Goal: Information Seeking & Learning: Learn about a topic

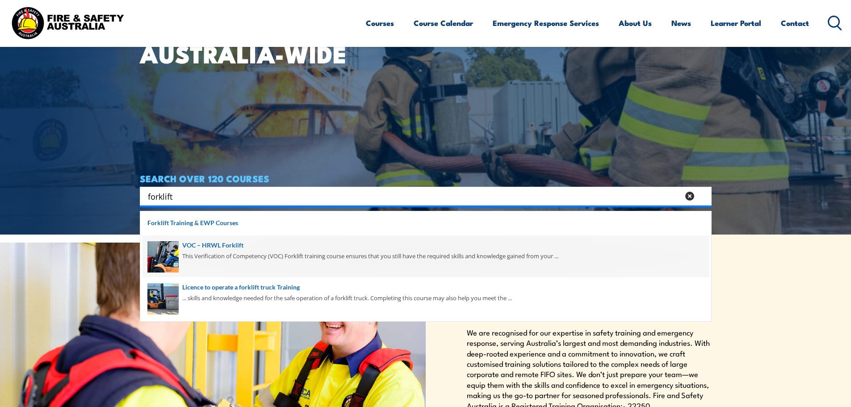
scroll to position [179, 0]
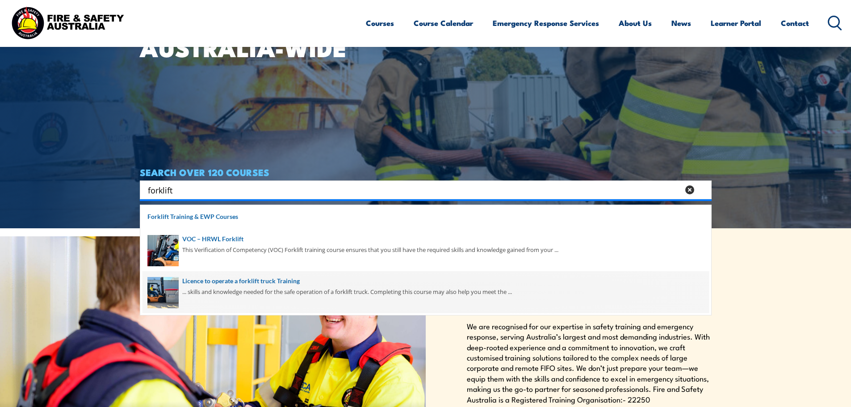
type input "forklift"
click at [262, 280] on span at bounding box center [425, 292] width 566 height 42
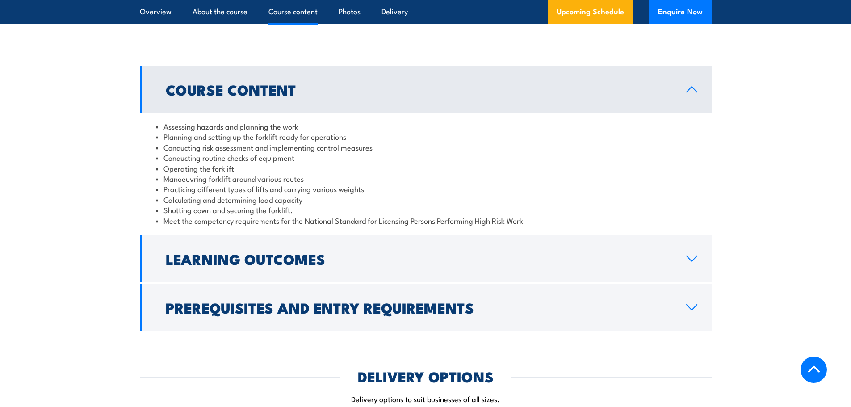
scroll to position [804, 0]
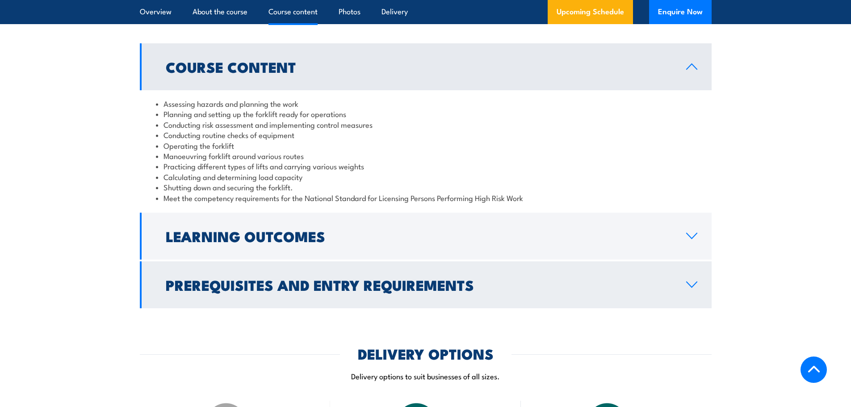
click at [692, 283] on icon at bounding box center [691, 284] width 12 height 7
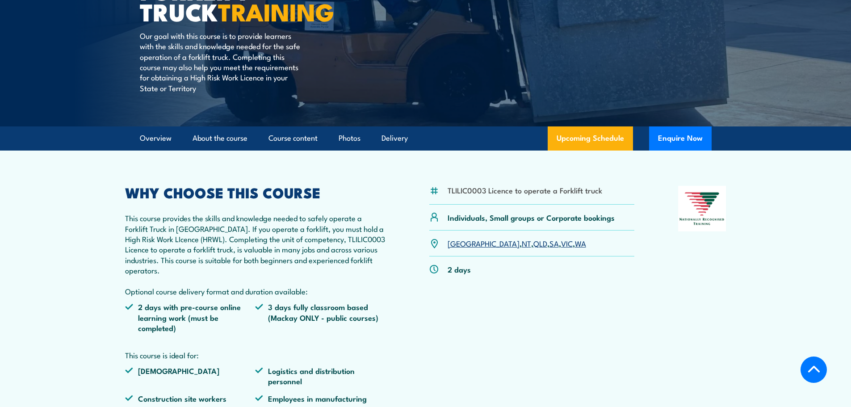
scroll to position [0, 0]
